Goal: Use online tool/utility

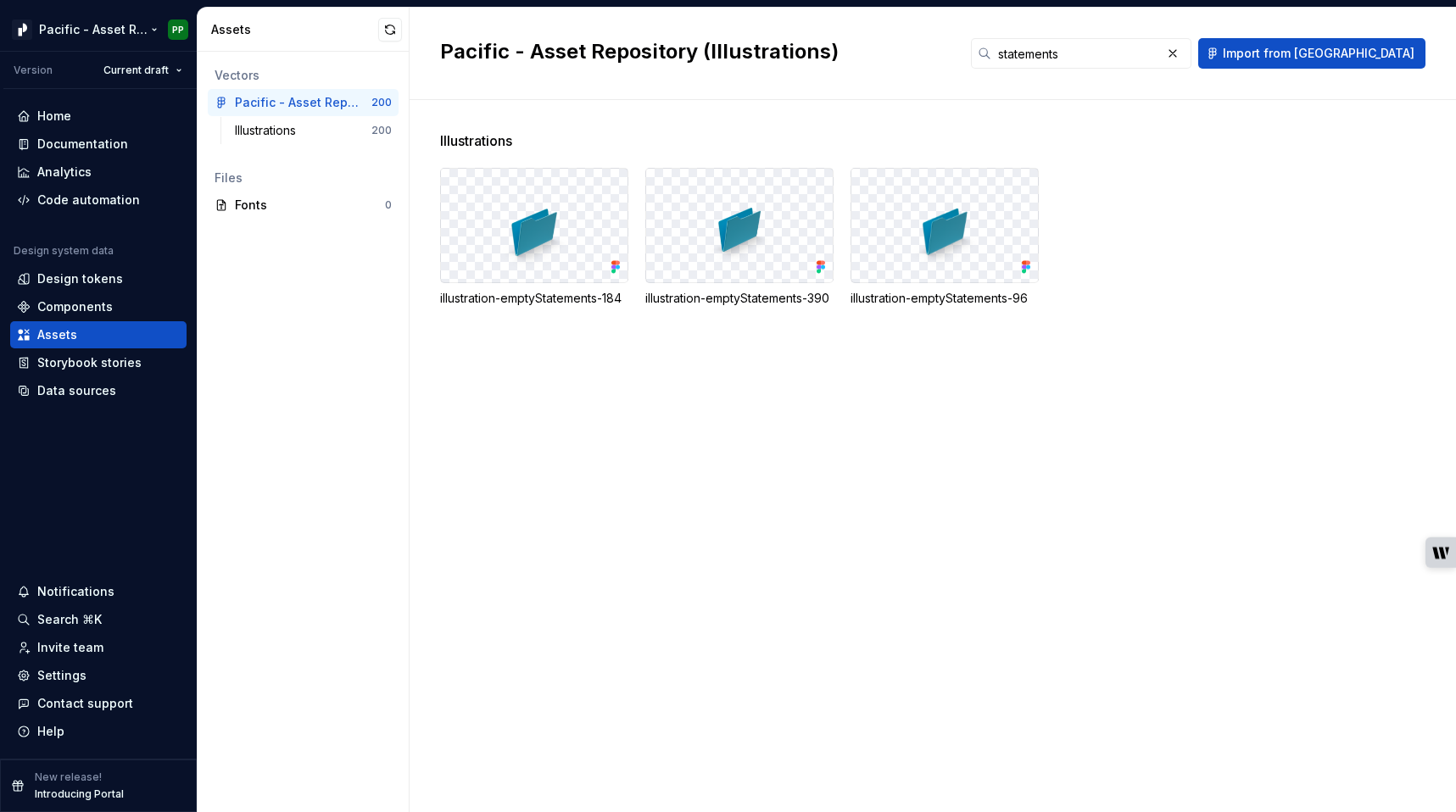
click at [155, 29] on html "Pacific - Asset Repository (Illustrations) PP Version Current draft Home Docume…" at bounding box center [728, 406] width 1456 height 812
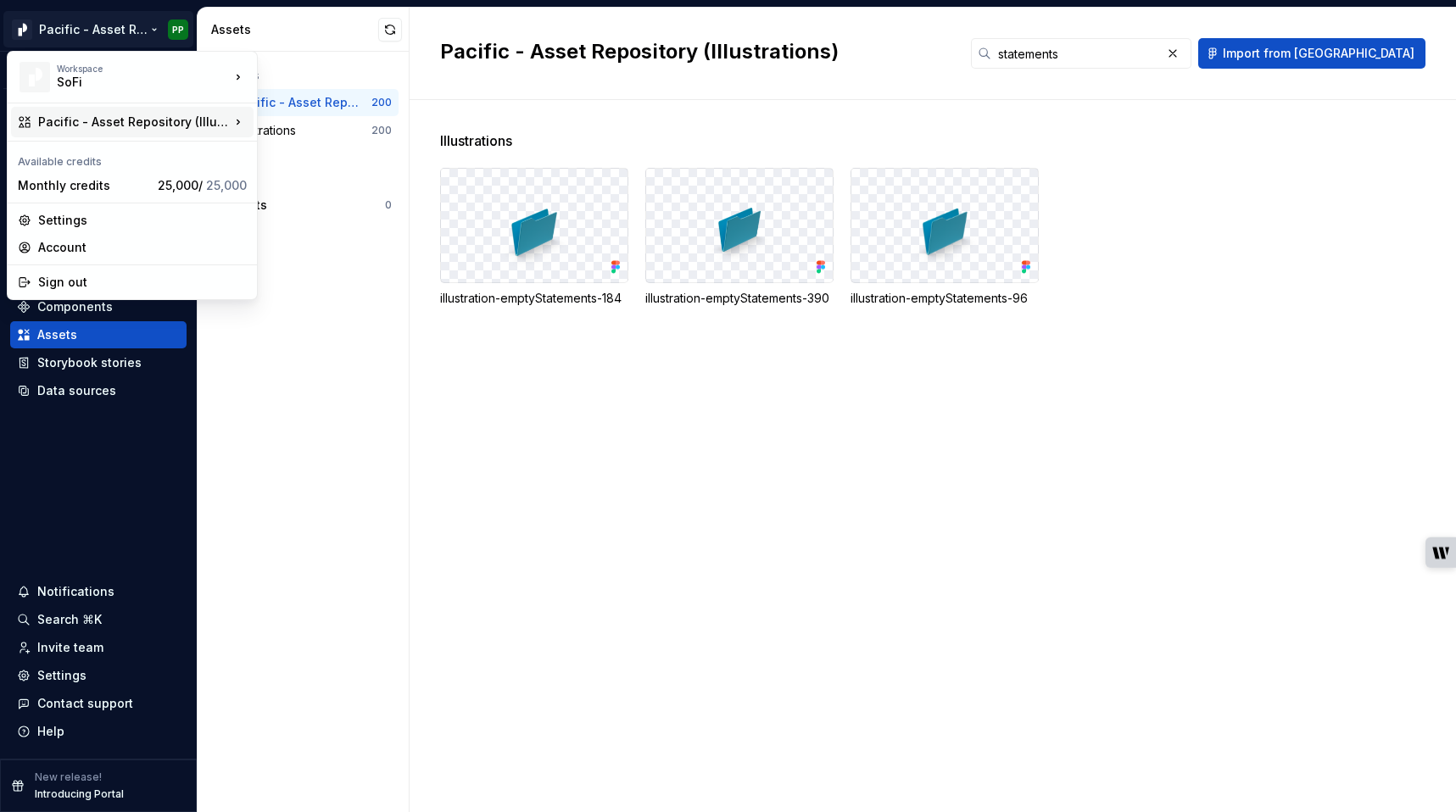
click at [194, 120] on div "Pacific - Asset Repository (Illustrations)" at bounding box center [133, 122] width 191 height 17
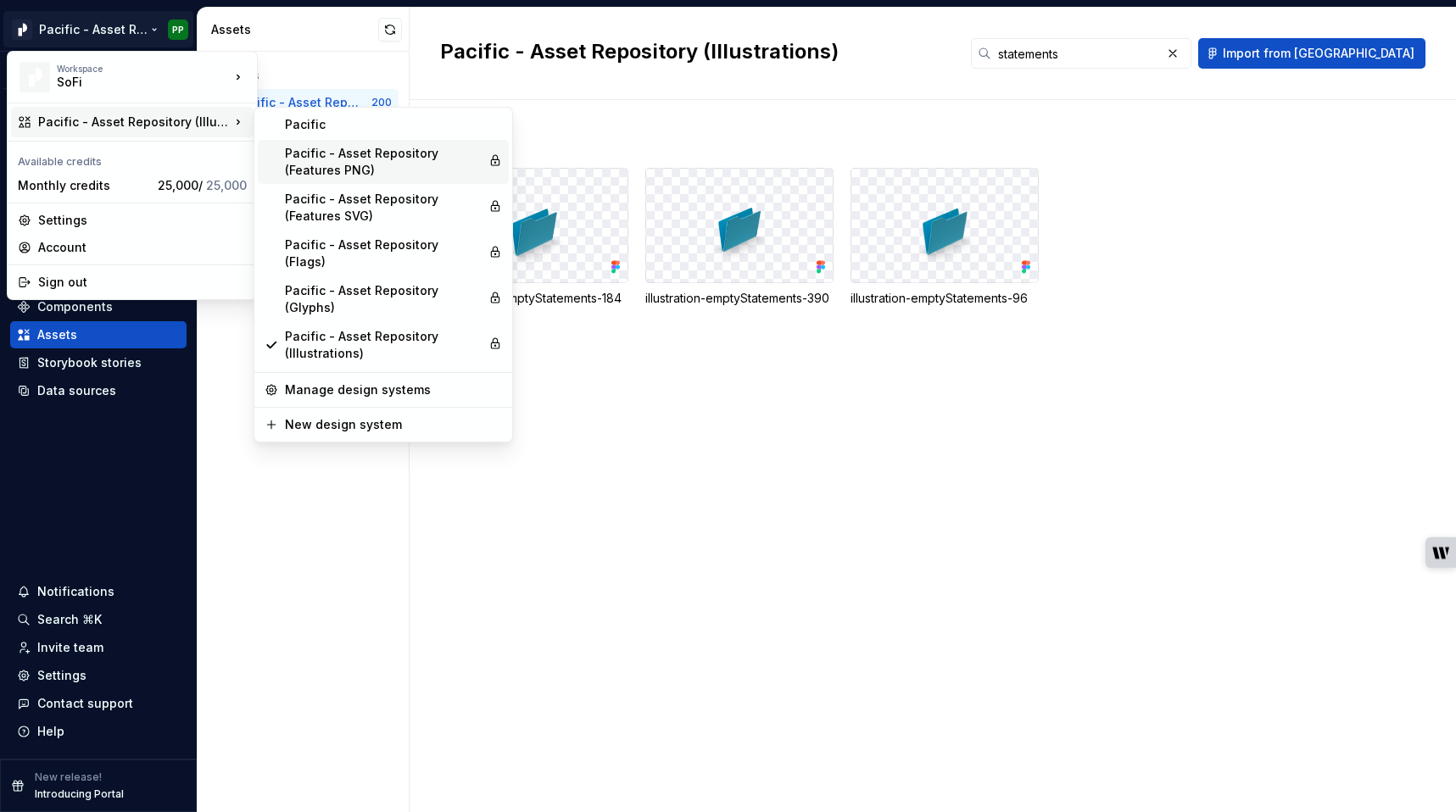
click at [357, 163] on div "Pacific - Asset Repository (Features PNG)" at bounding box center [384, 162] width 197 height 34
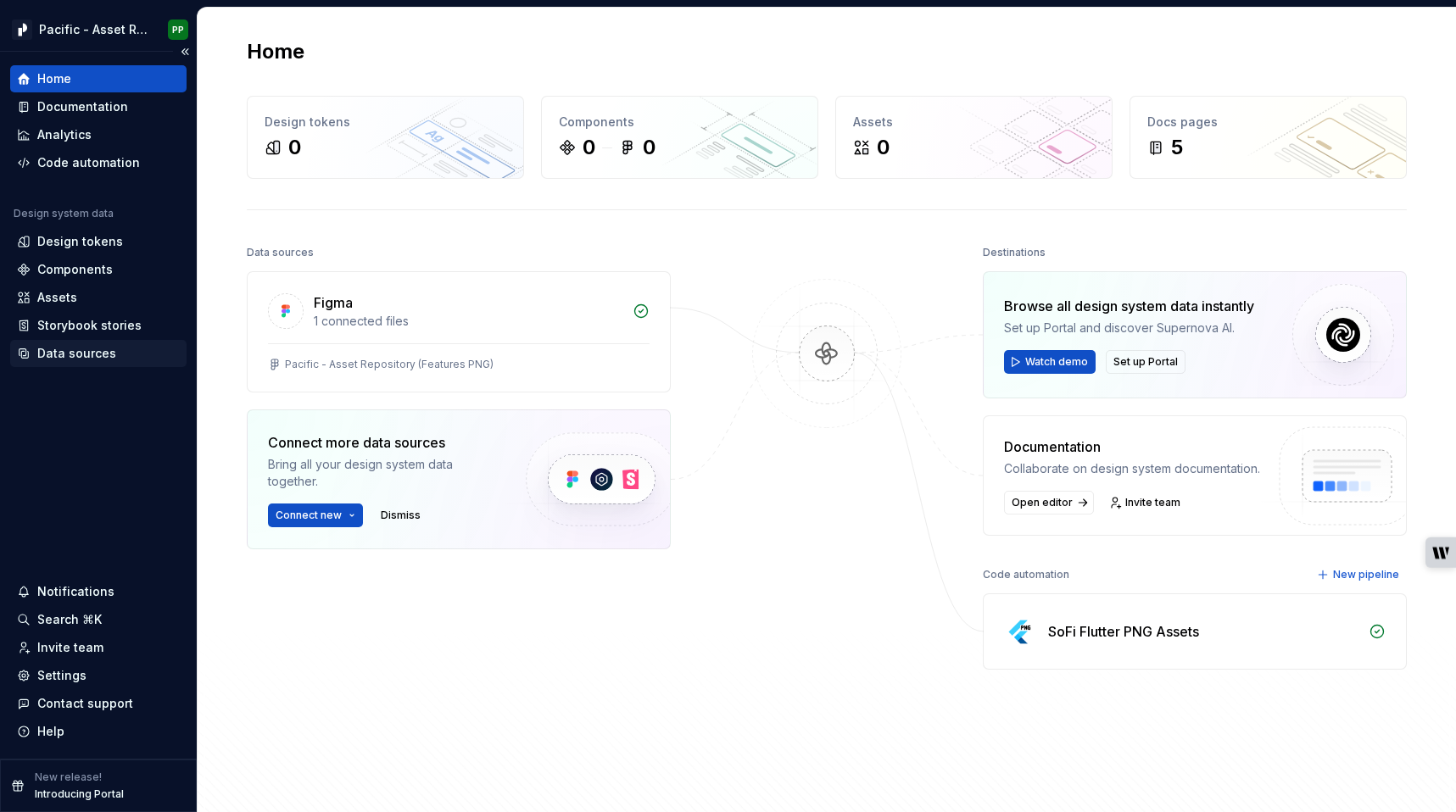
click at [81, 355] on div "Data sources" at bounding box center [77, 353] width 79 height 17
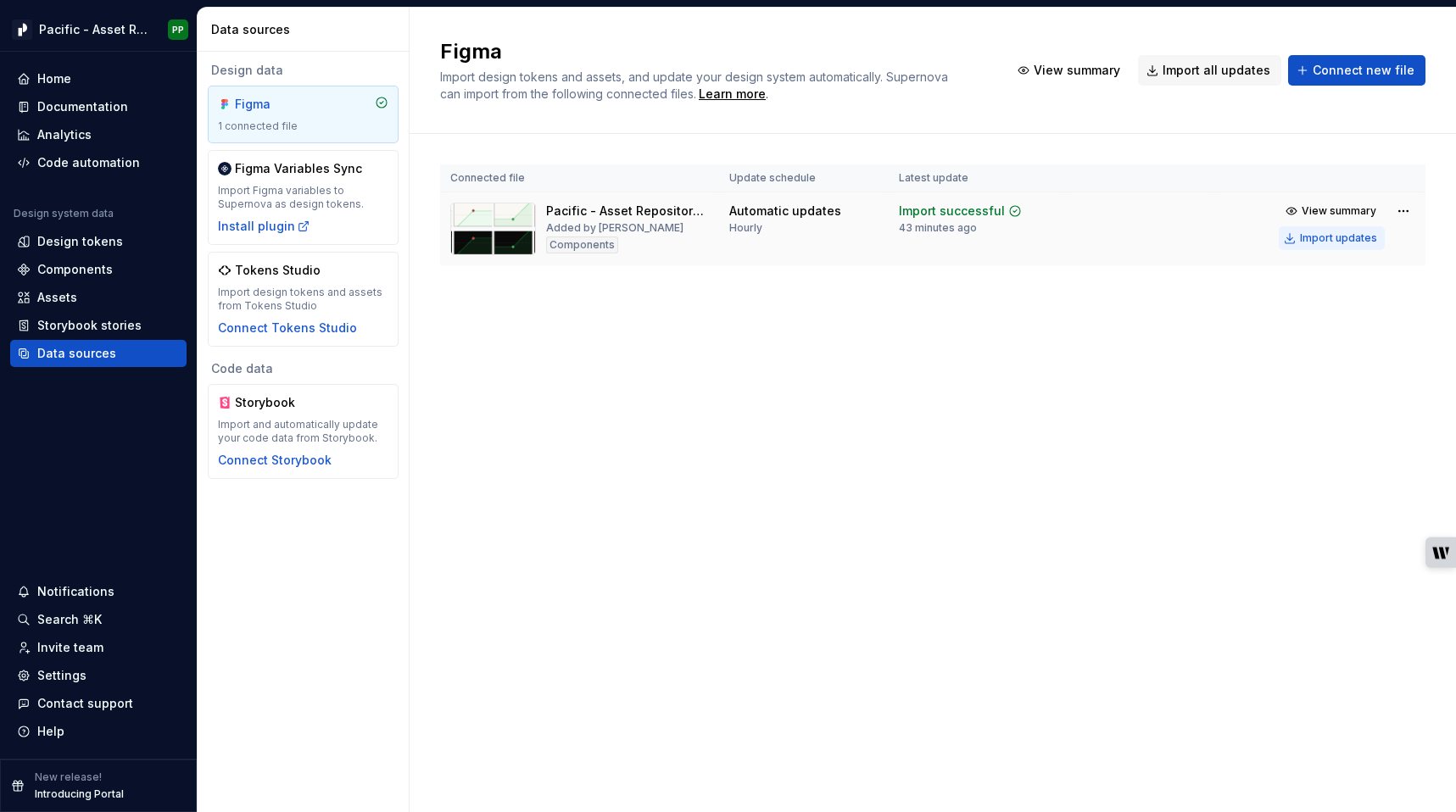
click at [1326, 238] on div "Import updates" at bounding box center [1339, 238] width 77 height 14
click at [66, 301] on div "Assets" at bounding box center [57, 297] width 40 height 17
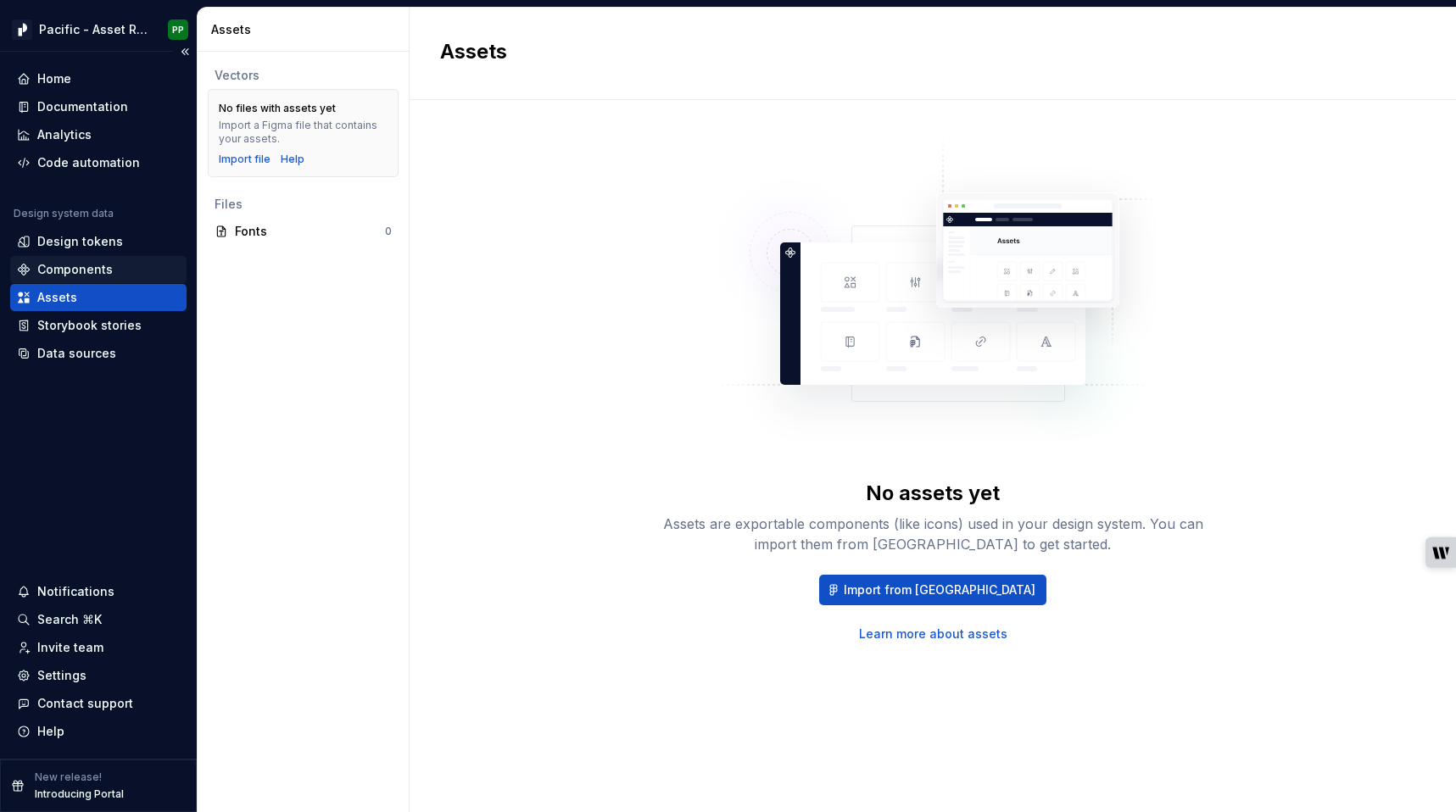
click at [99, 269] on div "Components" at bounding box center [75, 269] width 75 height 17
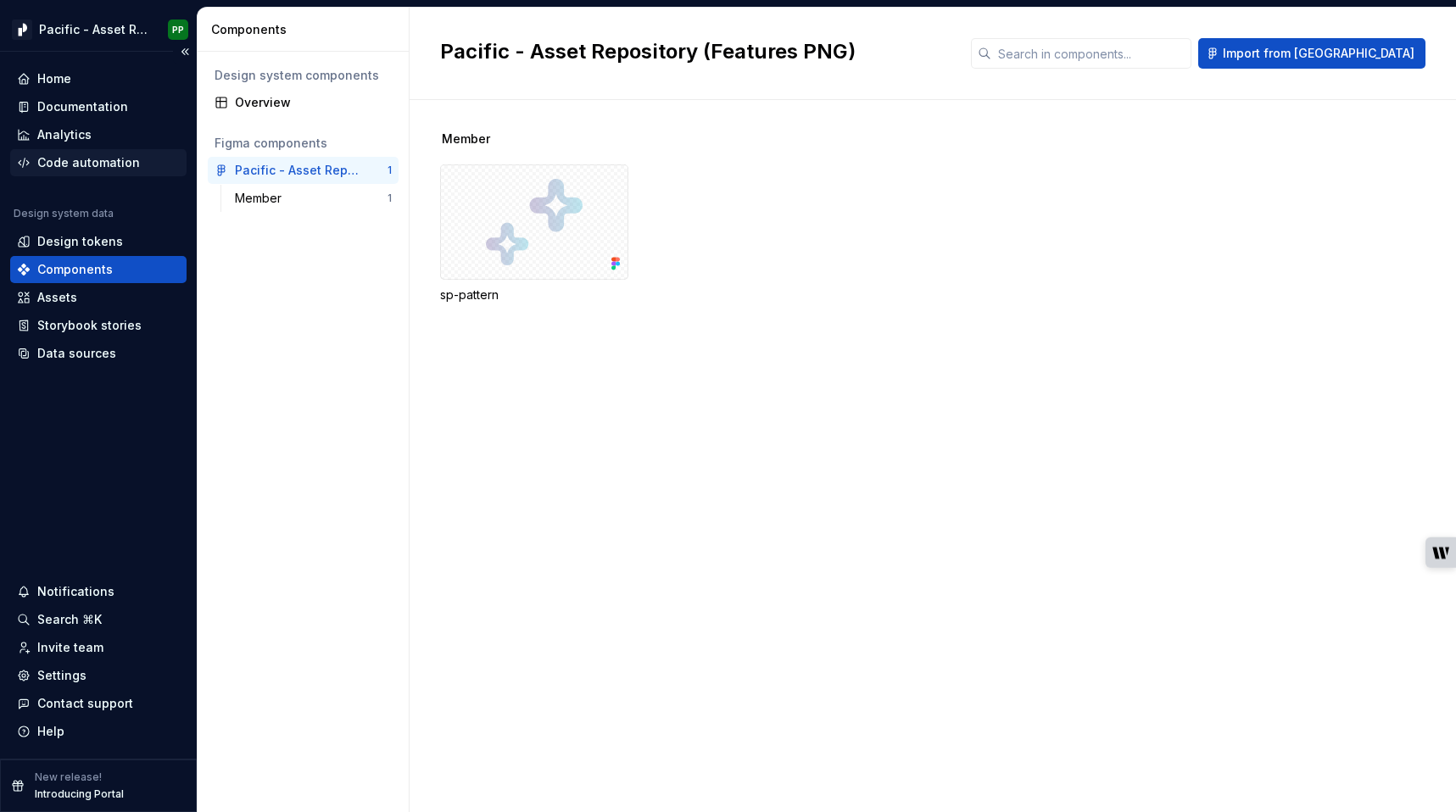
click at [83, 163] on div "Code automation" at bounding box center [89, 163] width 103 height 17
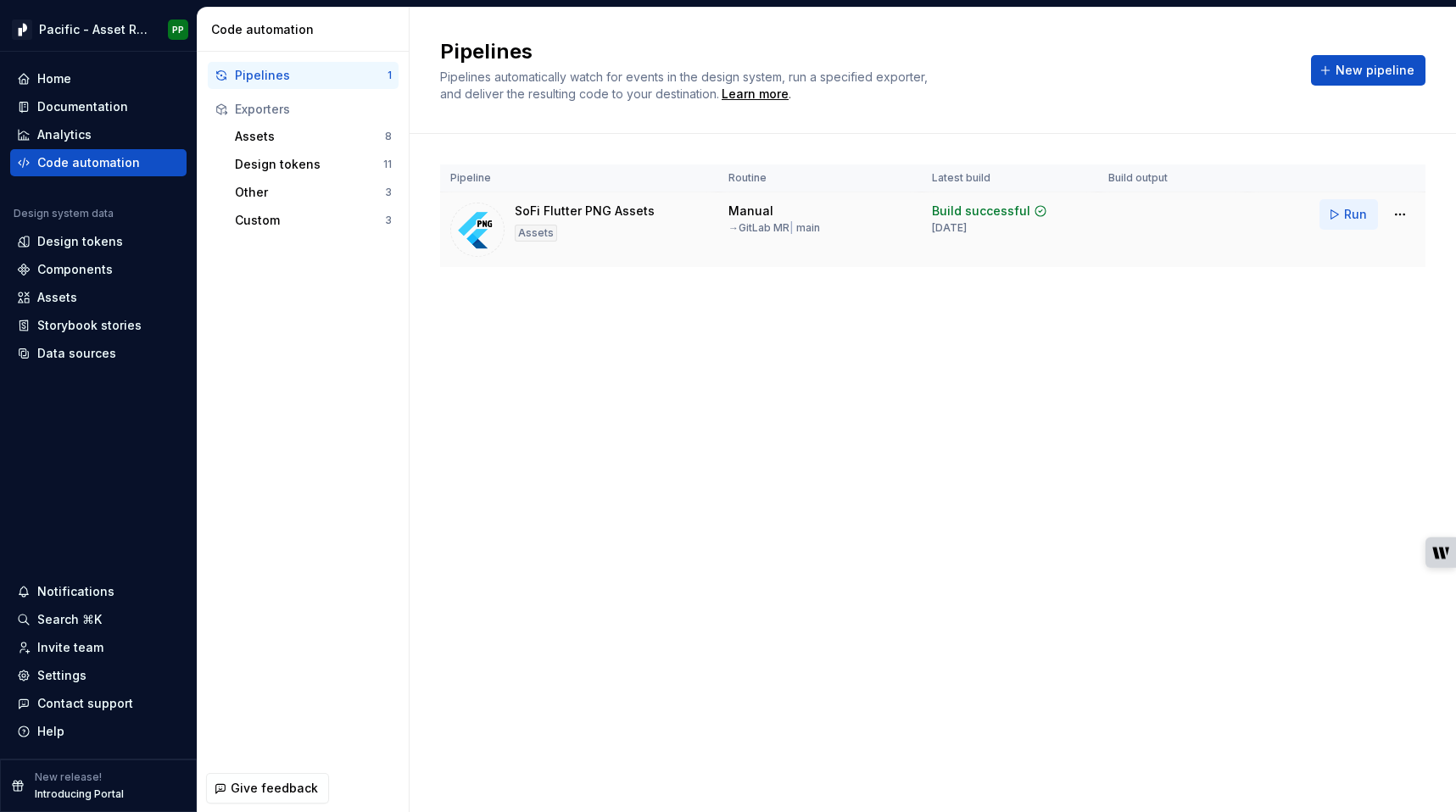
click at [1361, 211] on span "Run" at bounding box center [1356, 214] width 23 height 17
